Goal: Transaction & Acquisition: Book appointment/travel/reservation

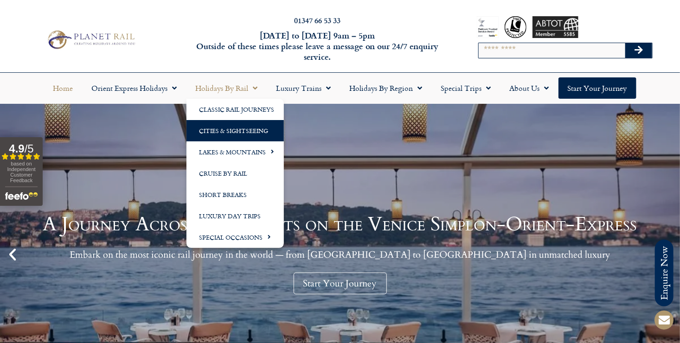
click at [240, 131] on link "Cities & Sightseeing" at bounding box center [234, 130] width 97 height 21
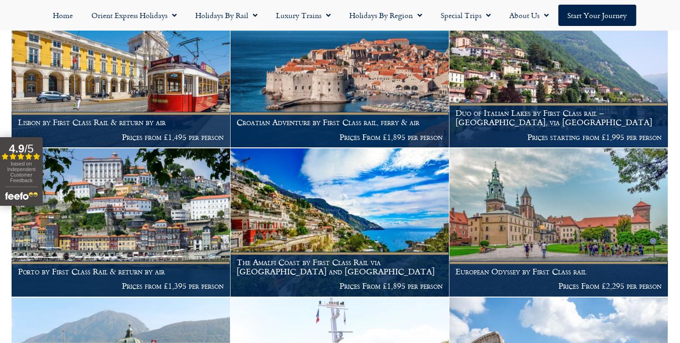
scroll to position [612, 0]
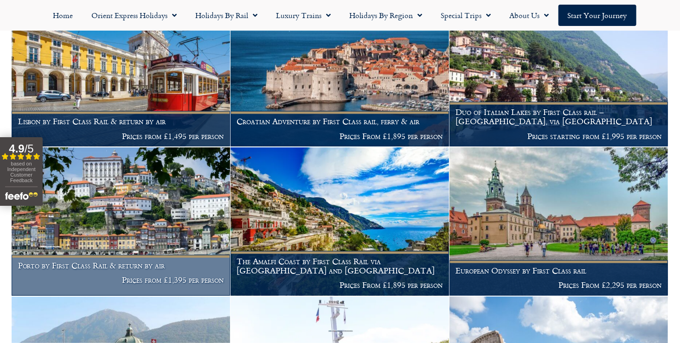
click at [134, 206] on img at bounding box center [121, 221] width 218 height 149
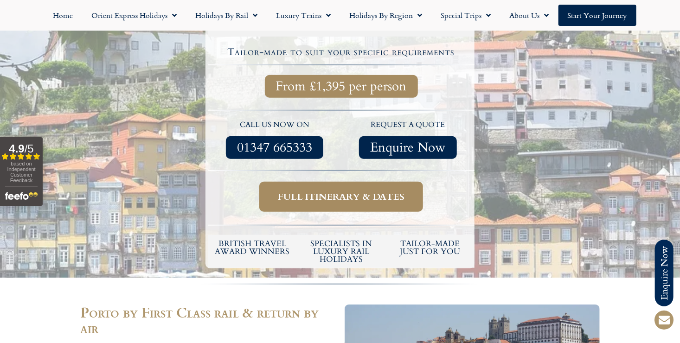
scroll to position [291, 0]
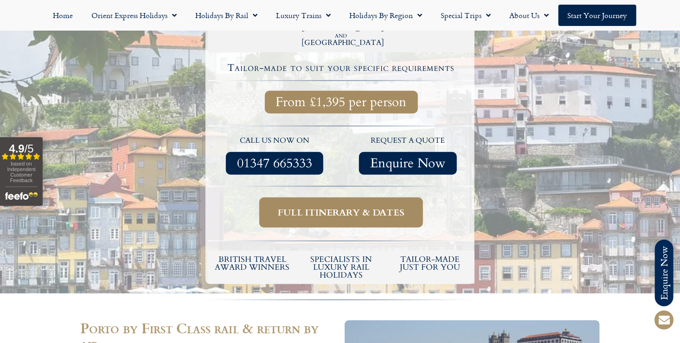
click at [395, 207] on span "Full itinerary & dates" at bounding box center [341, 213] width 127 height 12
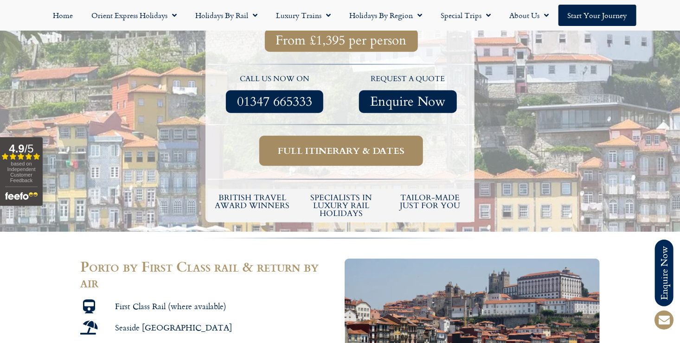
scroll to position [315, 0]
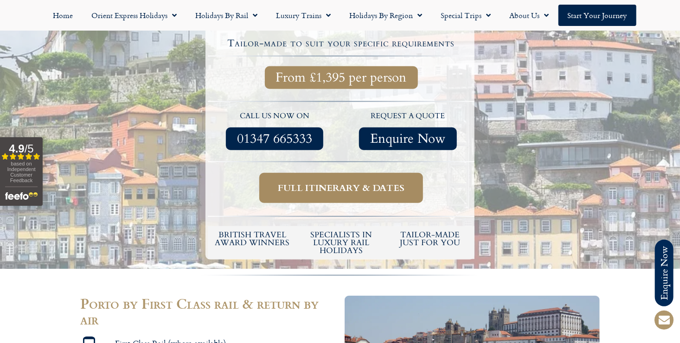
click at [327, 182] on span "Full itinerary & dates" at bounding box center [341, 188] width 127 height 12
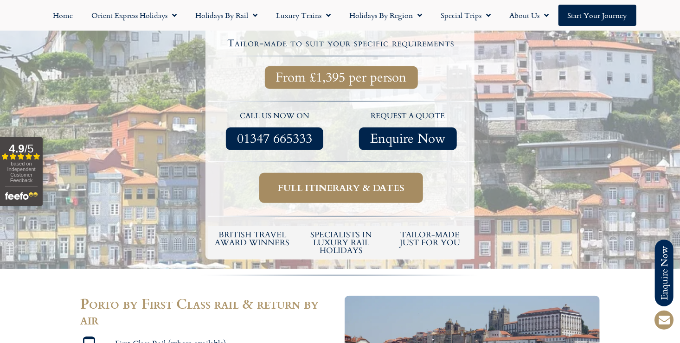
click at [327, 182] on span "Full itinerary & dates" at bounding box center [341, 188] width 127 height 12
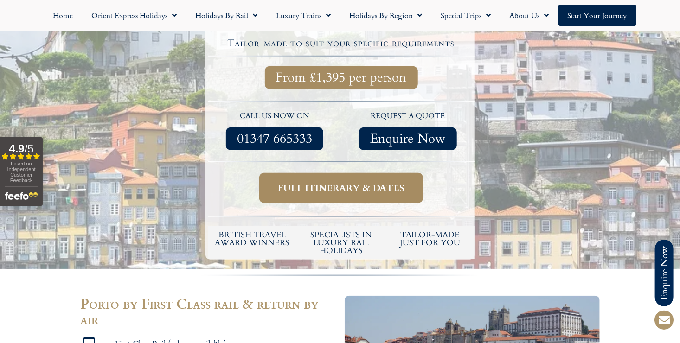
click at [327, 182] on span "Full itinerary & dates" at bounding box center [341, 188] width 127 height 12
click at [345, 182] on span "Full itinerary & dates" at bounding box center [341, 188] width 127 height 12
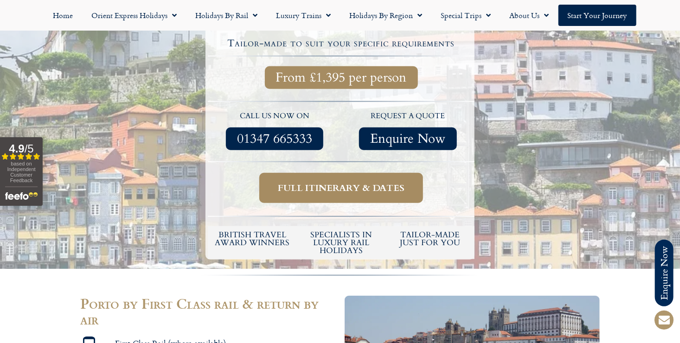
click at [345, 182] on span "Full itinerary & dates" at bounding box center [341, 188] width 127 height 12
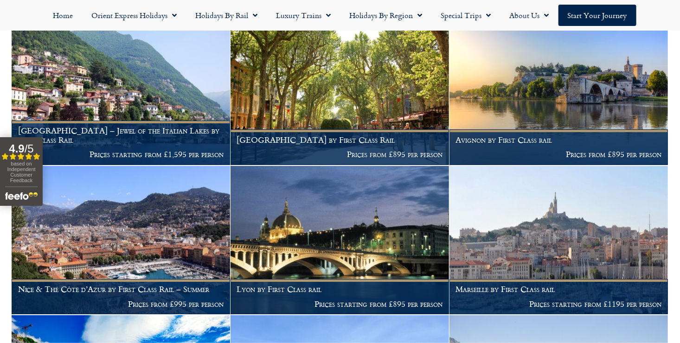
scroll to position [3123, 0]
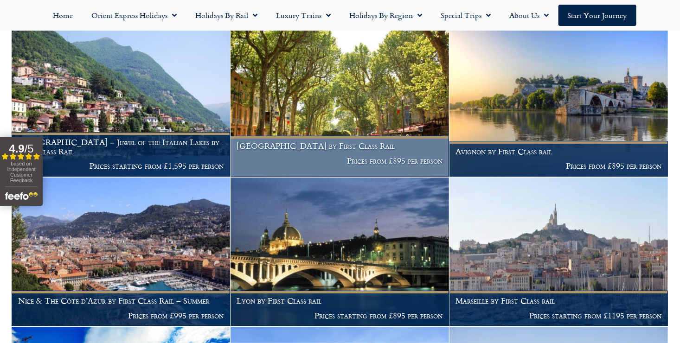
click at [362, 132] on img at bounding box center [339, 102] width 218 height 149
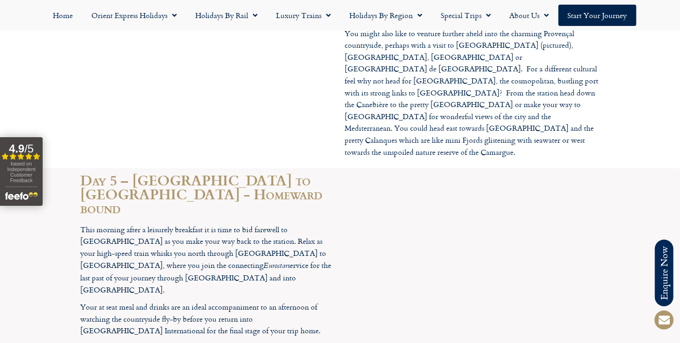
scroll to position [1421, 0]
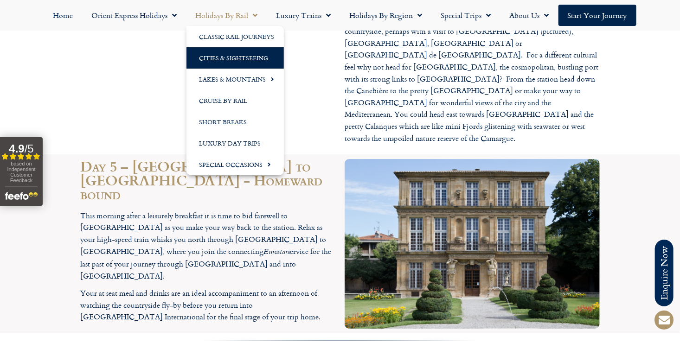
click at [246, 61] on link "Cities & Sightseeing" at bounding box center [234, 57] width 97 height 21
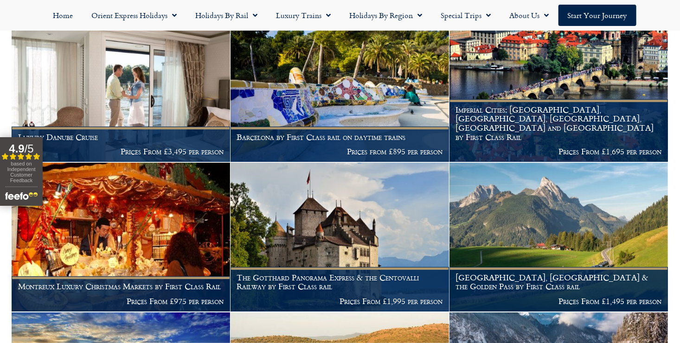
scroll to position [1348, 0]
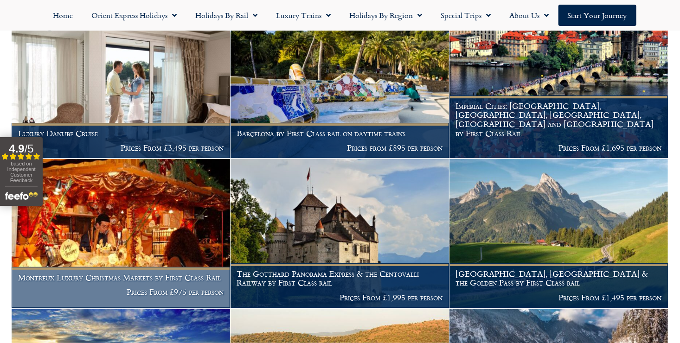
click at [150, 219] on img at bounding box center [121, 233] width 218 height 149
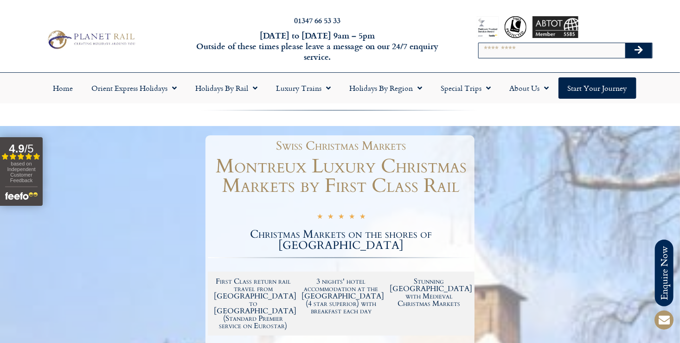
drag, startPoint x: 0, startPoint y: 0, endPoint x: 146, endPoint y: 217, distance: 261.2
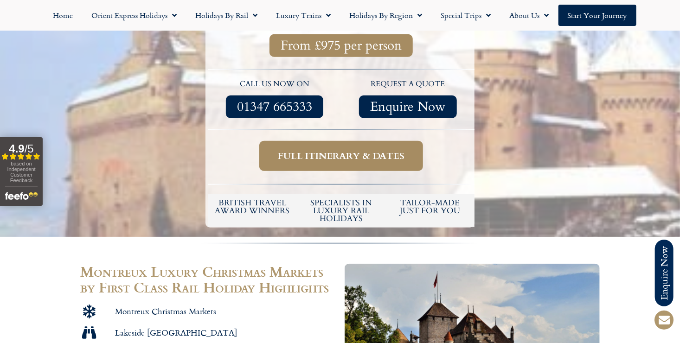
scroll to position [315, 0]
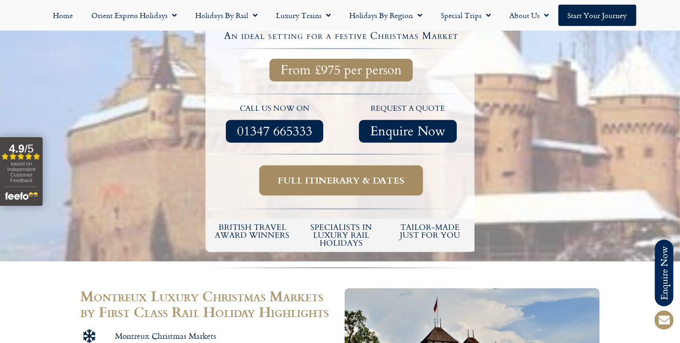
click at [366, 175] on span "Full itinerary & dates" at bounding box center [341, 181] width 127 height 12
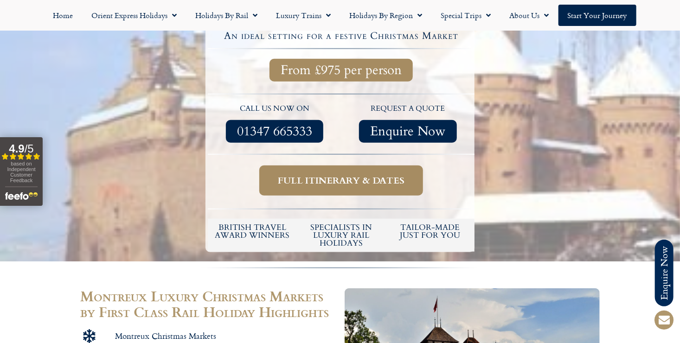
click at [366, 175] on span "Full itinerary & dates" at bounding box center [341, 181] width 127 height 12
click at [336, 175] on span "Full itinerary & dates" at bounding box center [341, 181] width 127 height 12
click at [327, 175] on span "Full itinerary & dates" at bounding box center [341, 181] width 127 height 12
click at [317, 175] on span "Full itinerary & dates" at bounding box center [341, 181] width 127 height 12
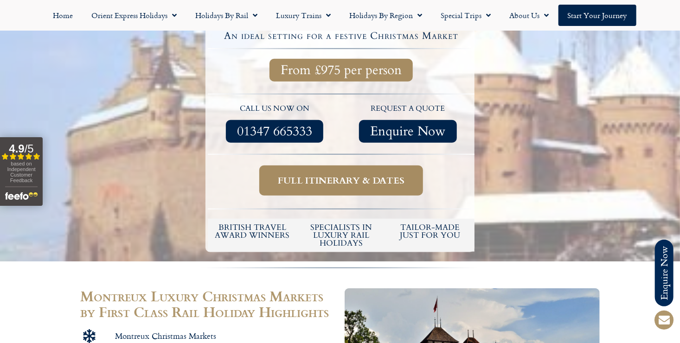
click at [317, 175] on span "Full itinerary & dates" at bounding box center [341, 181] width 127 height 12
click at [311, 175] on span "Full itinerary & dates" at bounding box center [341, 181] width 127 height 12
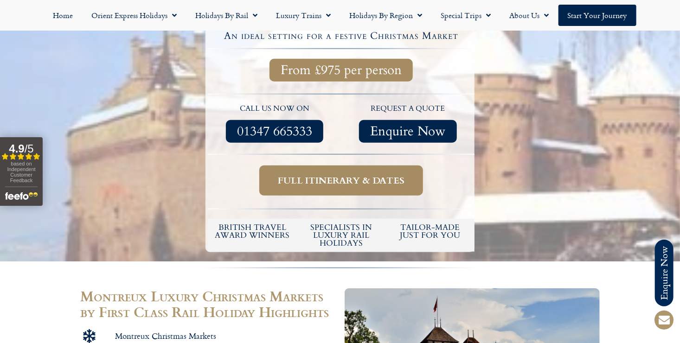
click at [311, 175] on span "Full itinerary & dates" at bounding box center [341, 181] width 127 height 12
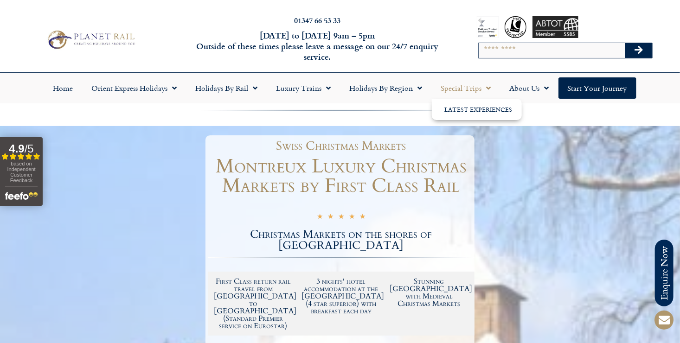
click at [486, 86] on span "Menu" at bounding box center [486, 88] width 9 height 17
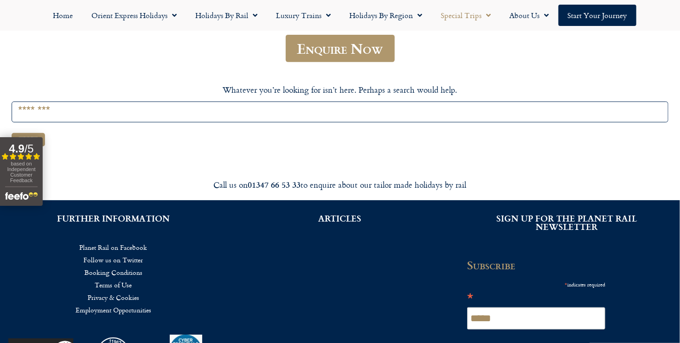
scroll to position [223, 0]
